Goal: Check status: Check status

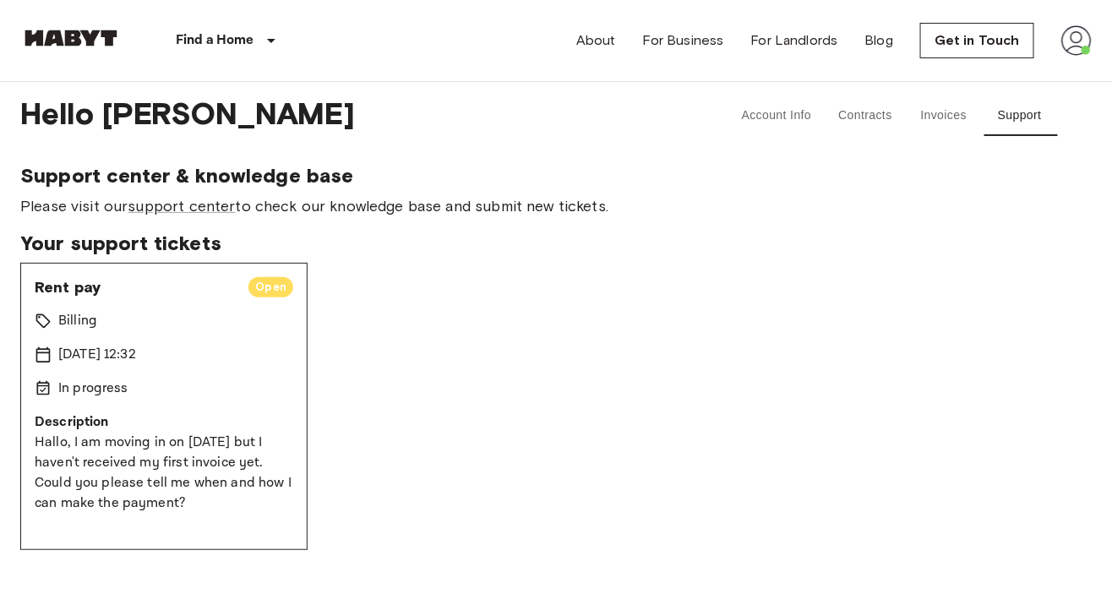
click at [923, 118] on button "Invoices" at bounding box center [944, 116] width 76 height 41
